Goal: Find specific page/section: Find specific page/section

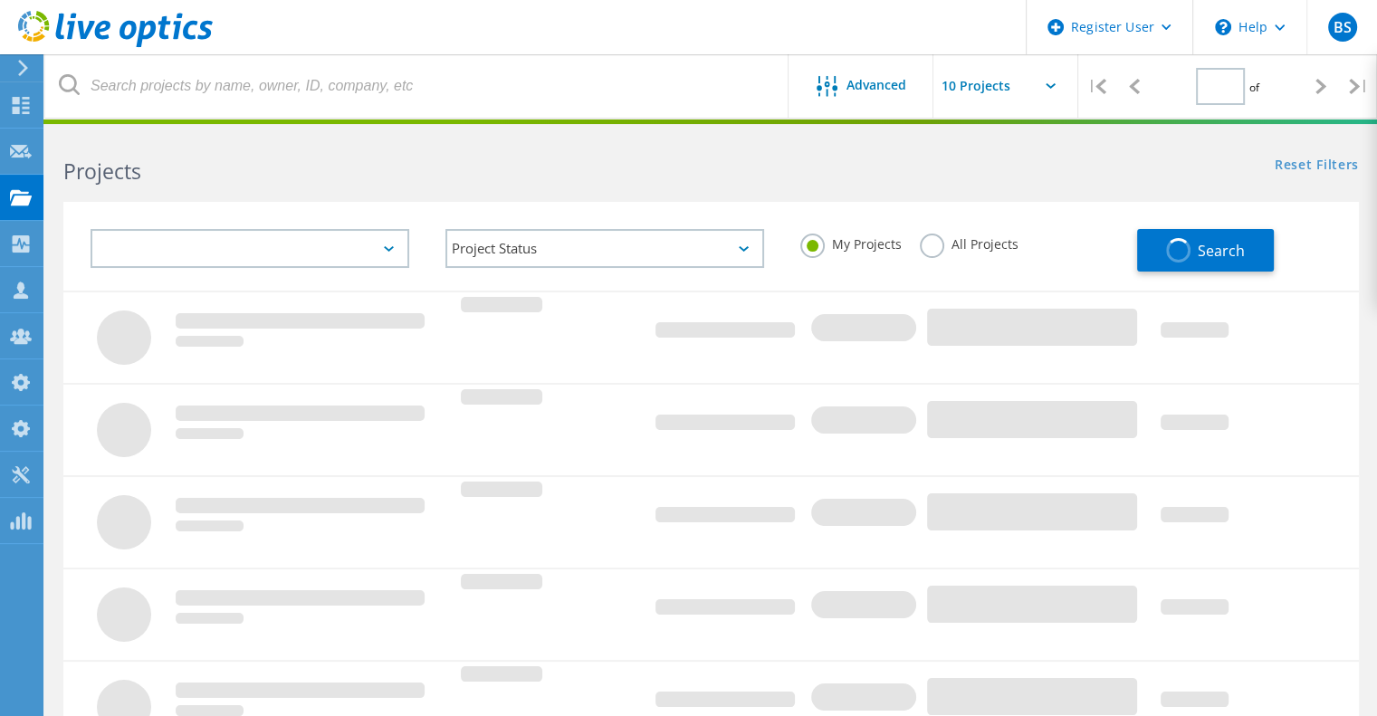
type input "1"
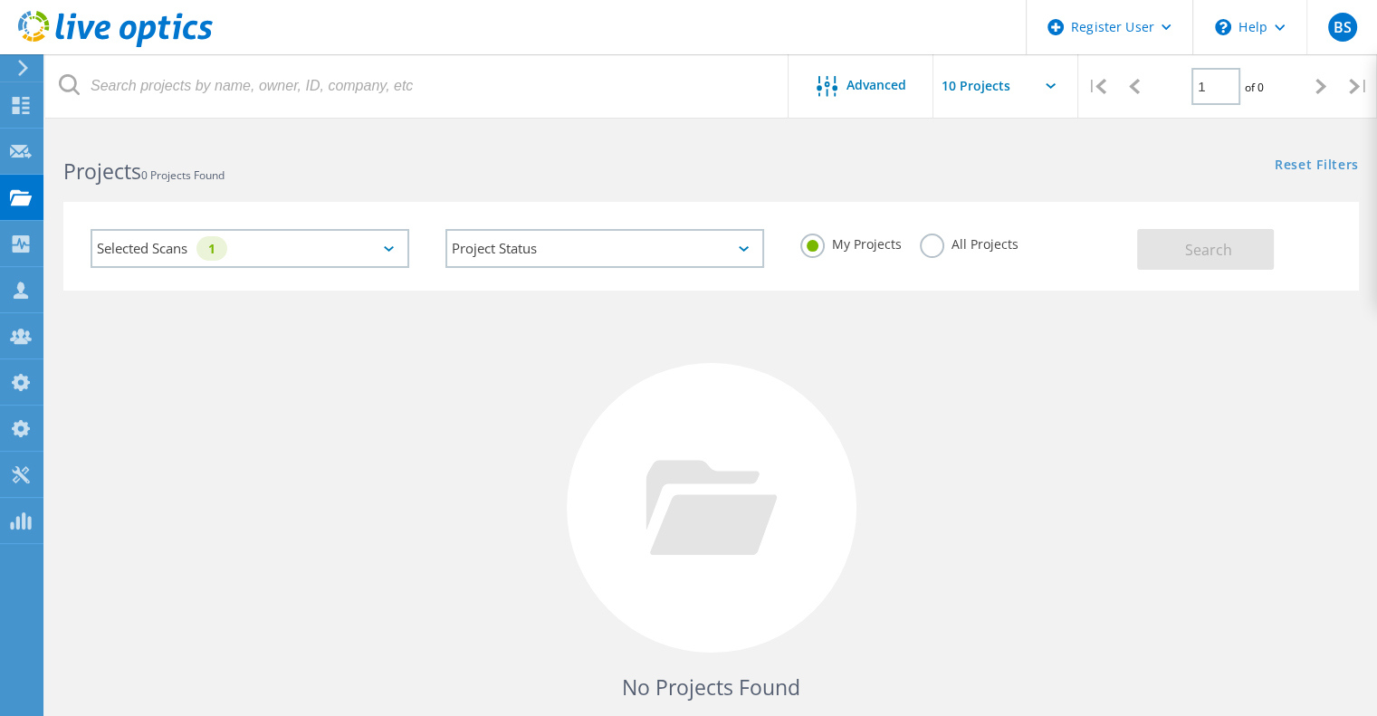
click at [348, 252] on div "Selected Scans 1" at bounding box center [250, 248] width 319 height 39
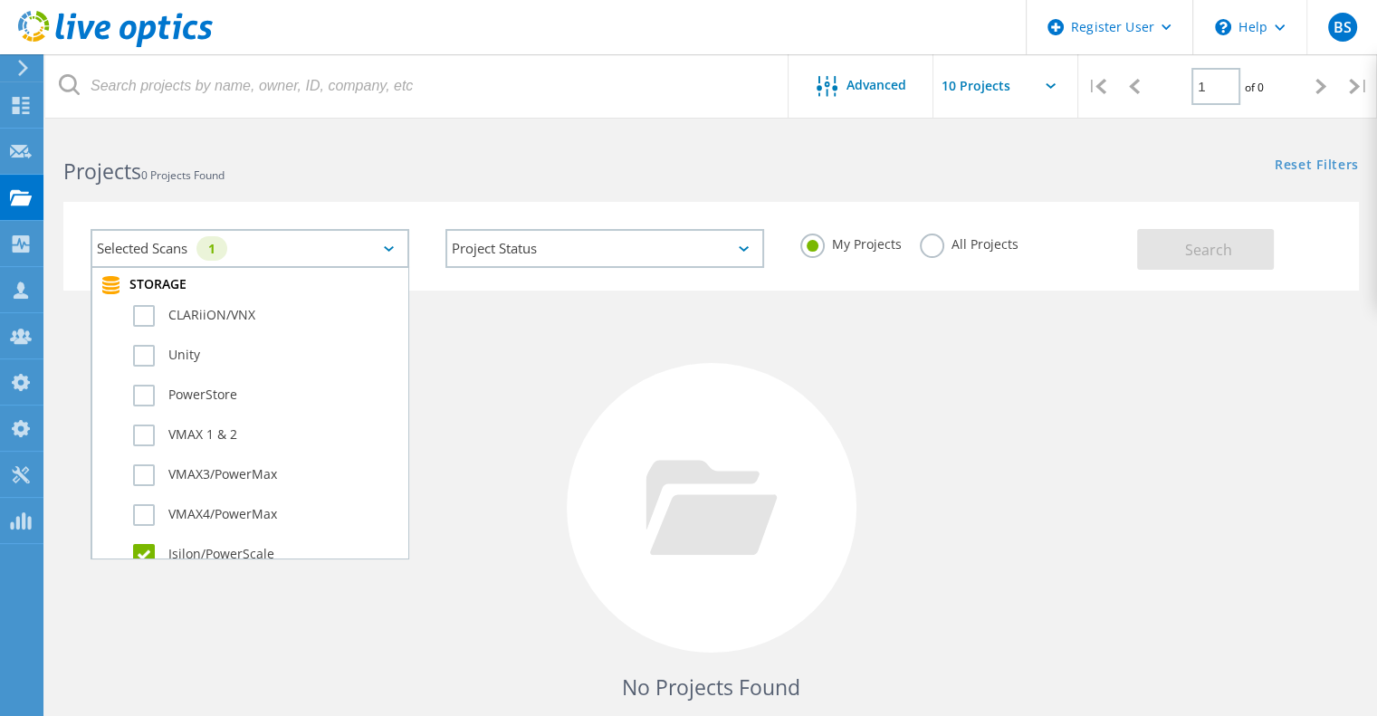
scroll to position [411, 0]
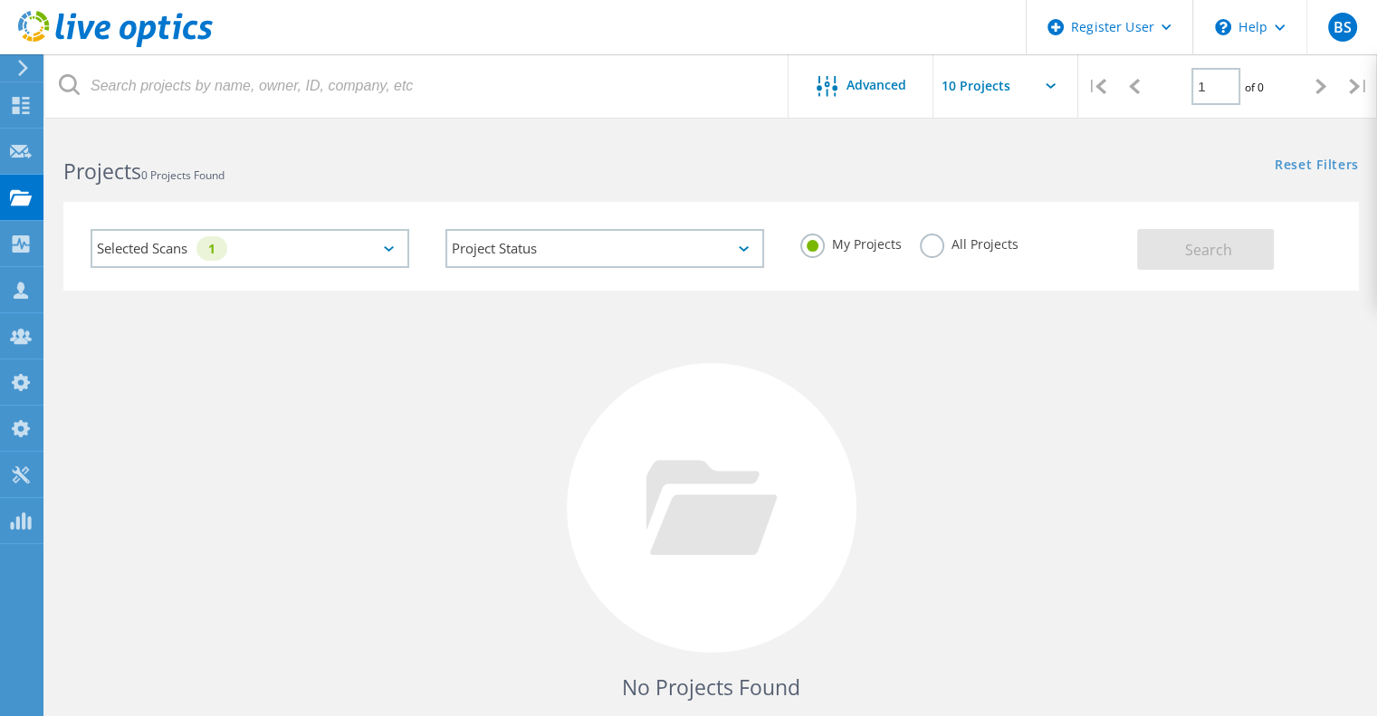
click at [933, 246] on label "All Projects" at bounding box center [969, 242] width 99 height 17
click at [0, 0] on input "All Projects" at bounding box center [0, 0] width 0 height 0
click at [1251, 253] on button "Search" at bounding box center [1205, 249] width 137 height 41
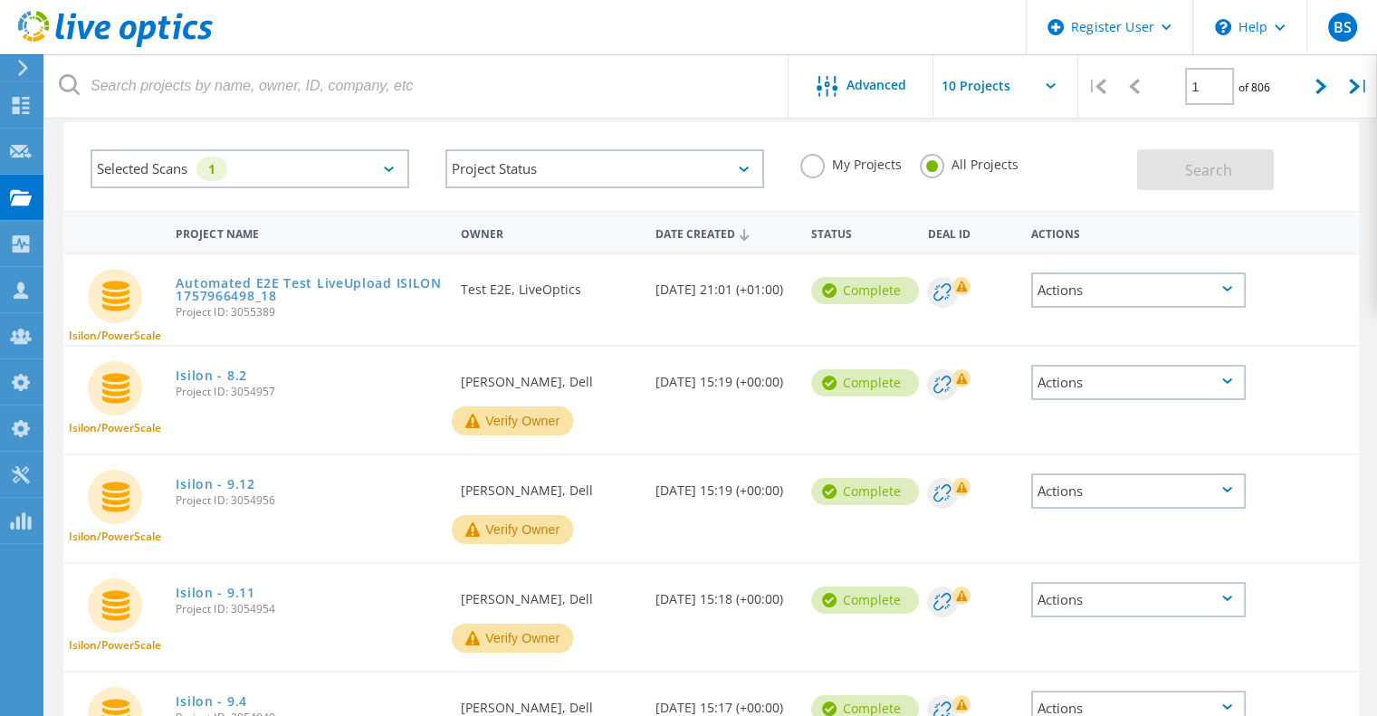
scroll to position [81, 0]
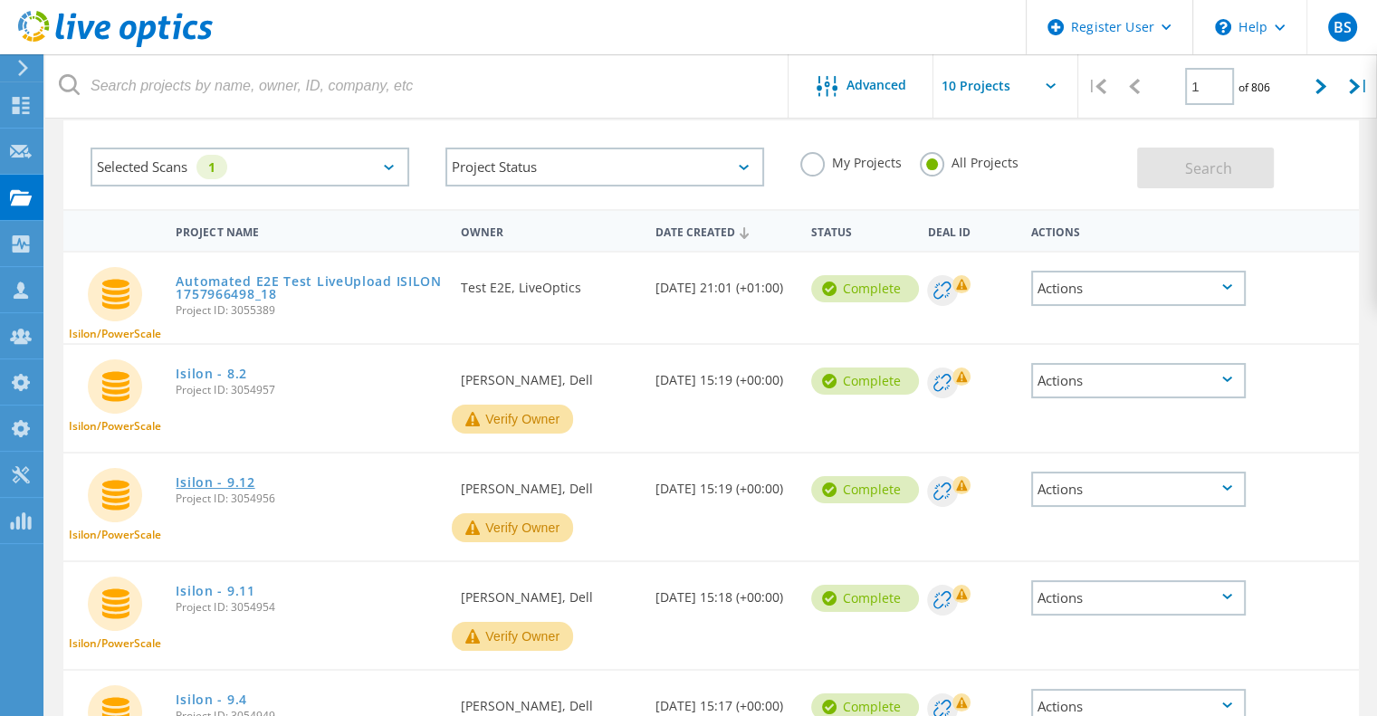
click at [217, 485] on link "Isilon - 9.12" at bounding box center [215, 482] width 79 height 13
